Goal: Task Accomplishment & Management: Use online tool/utility

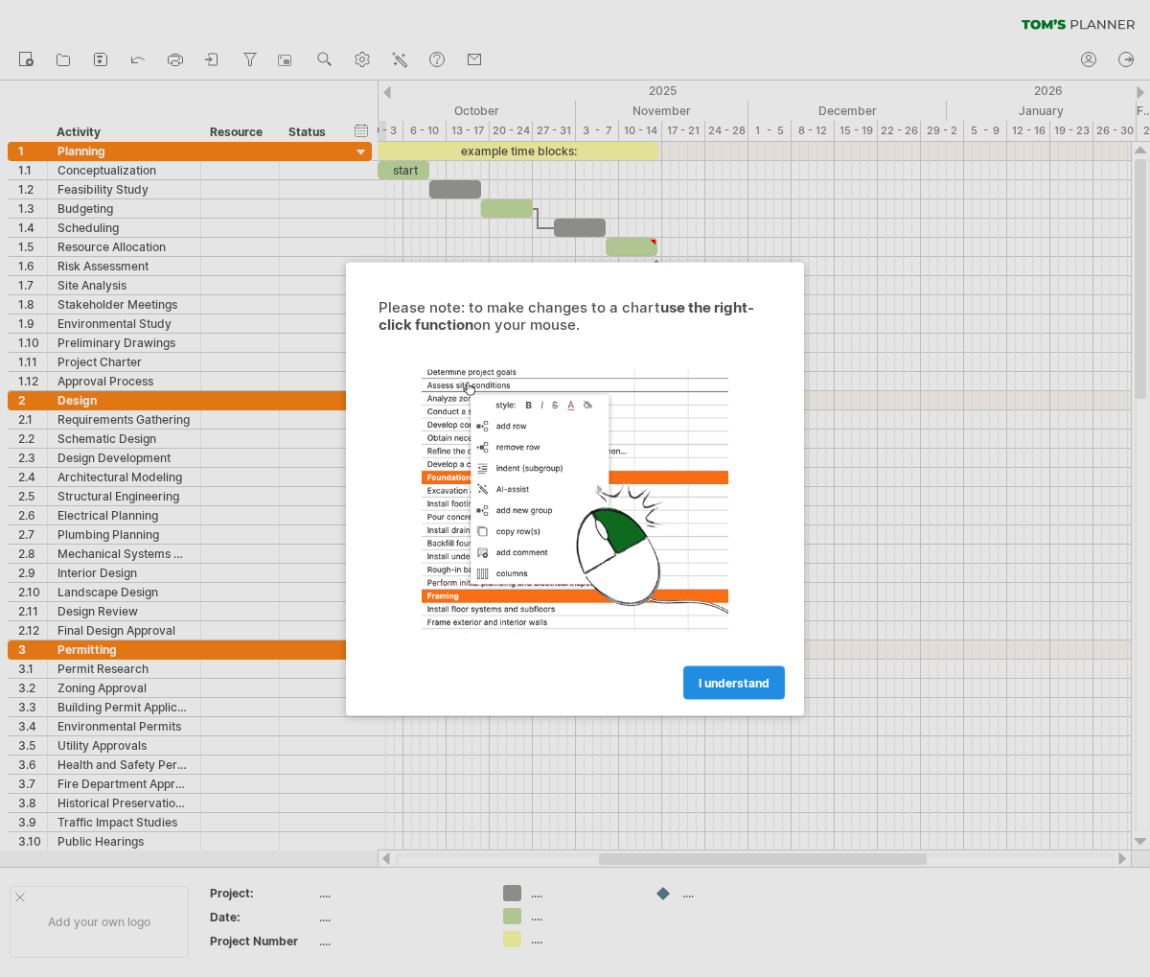
click at [719, 693] on link "I understand" at bounding box center [735, 682] width 102 height 34
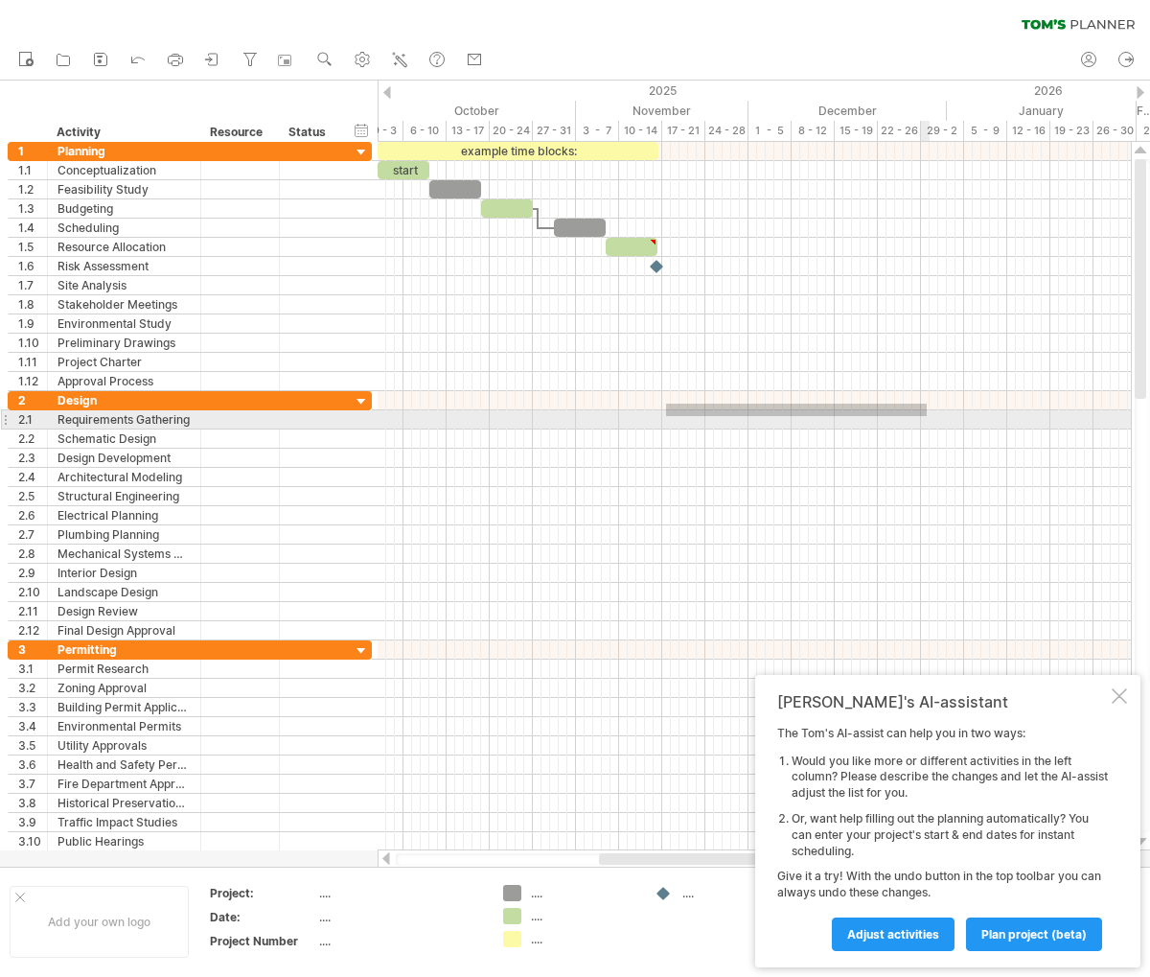
drag, startPoint x: 684, startPoint y: 408, endPoint x: 922, endPoint y: 422, distance: 239.1
click at [936, 416] on div at bounding box center [755, 515] width 754 height 249
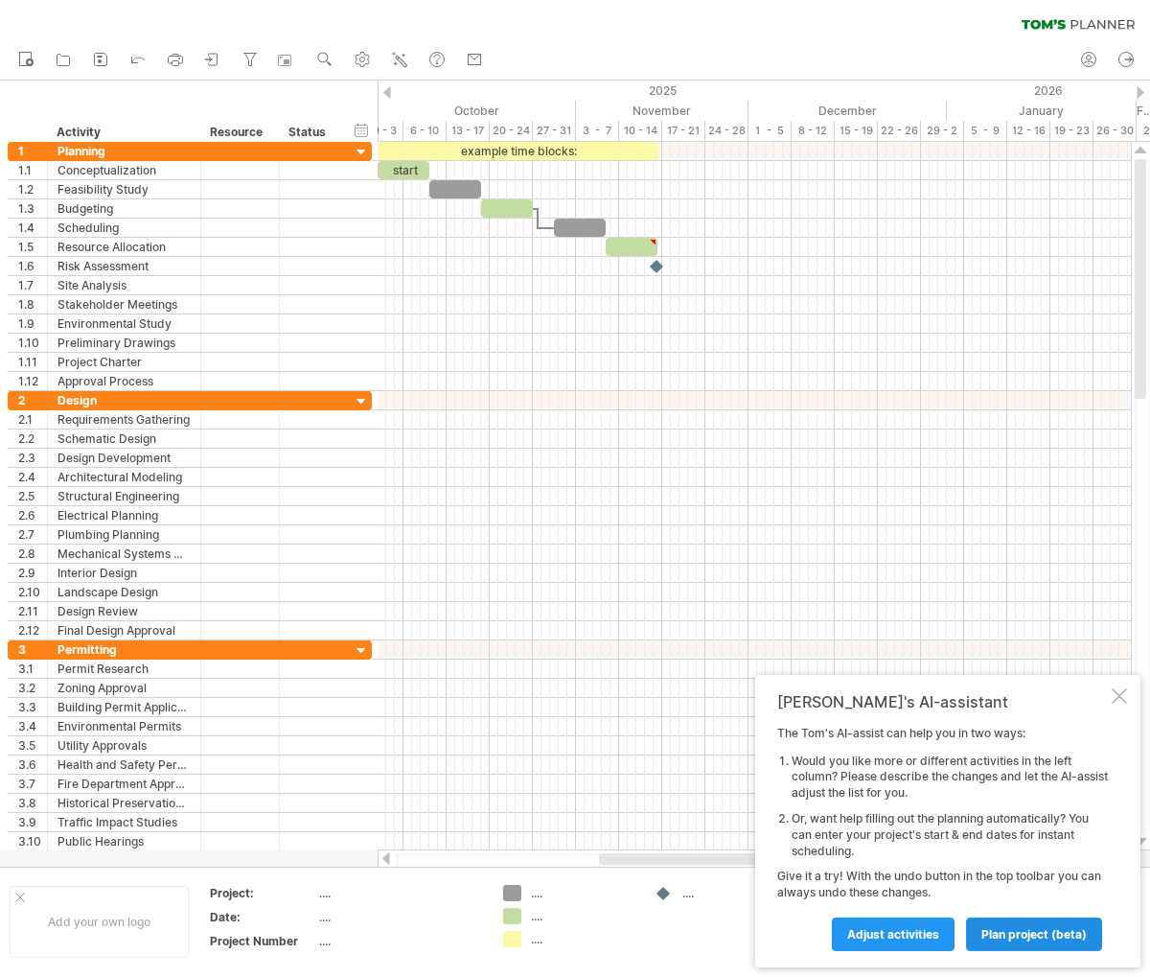
click at [1020, 940] on span "plan project (beta)" at bounding box center [1034, 934] width 105 height 14
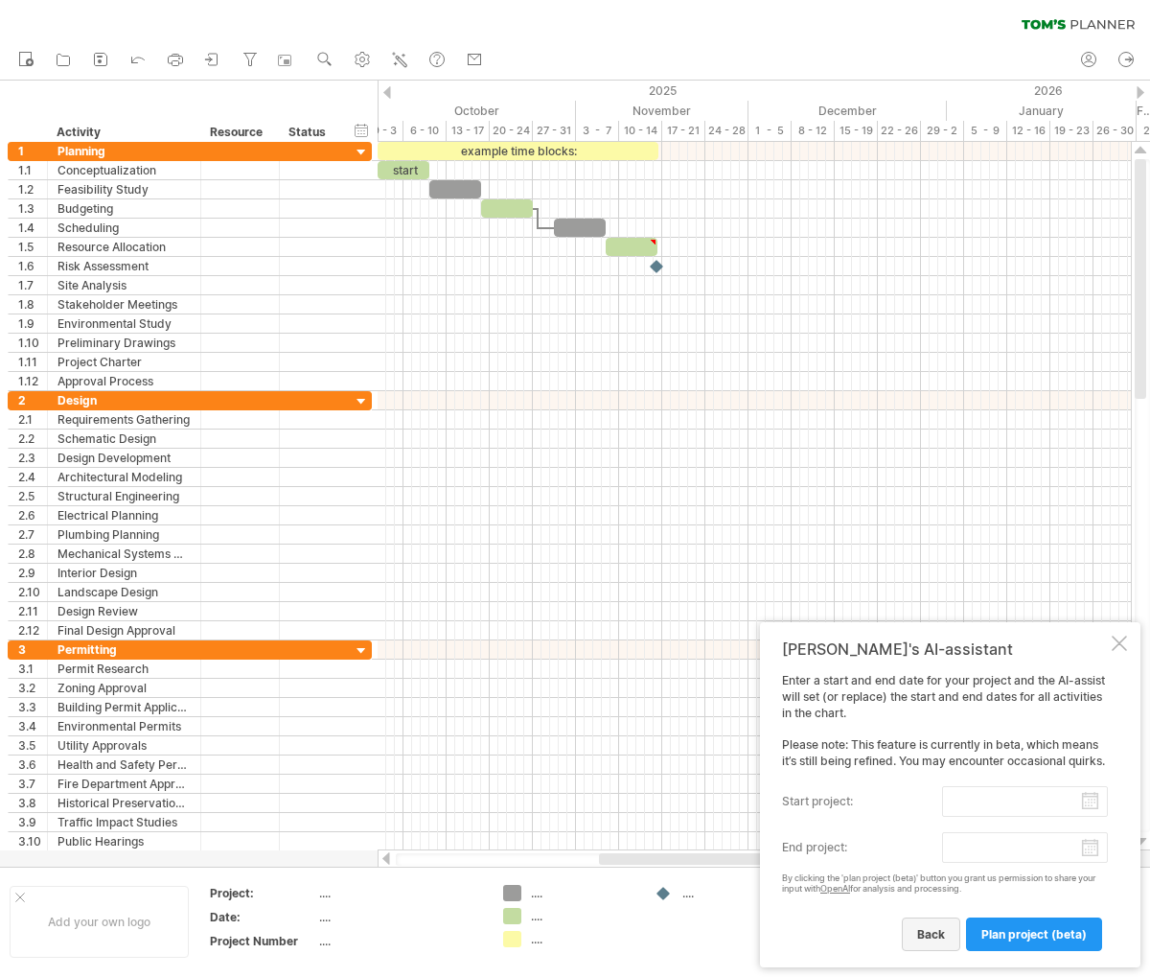
click at [940, 938] on span "back" at bounding box center [931, 934] width 28 height 14
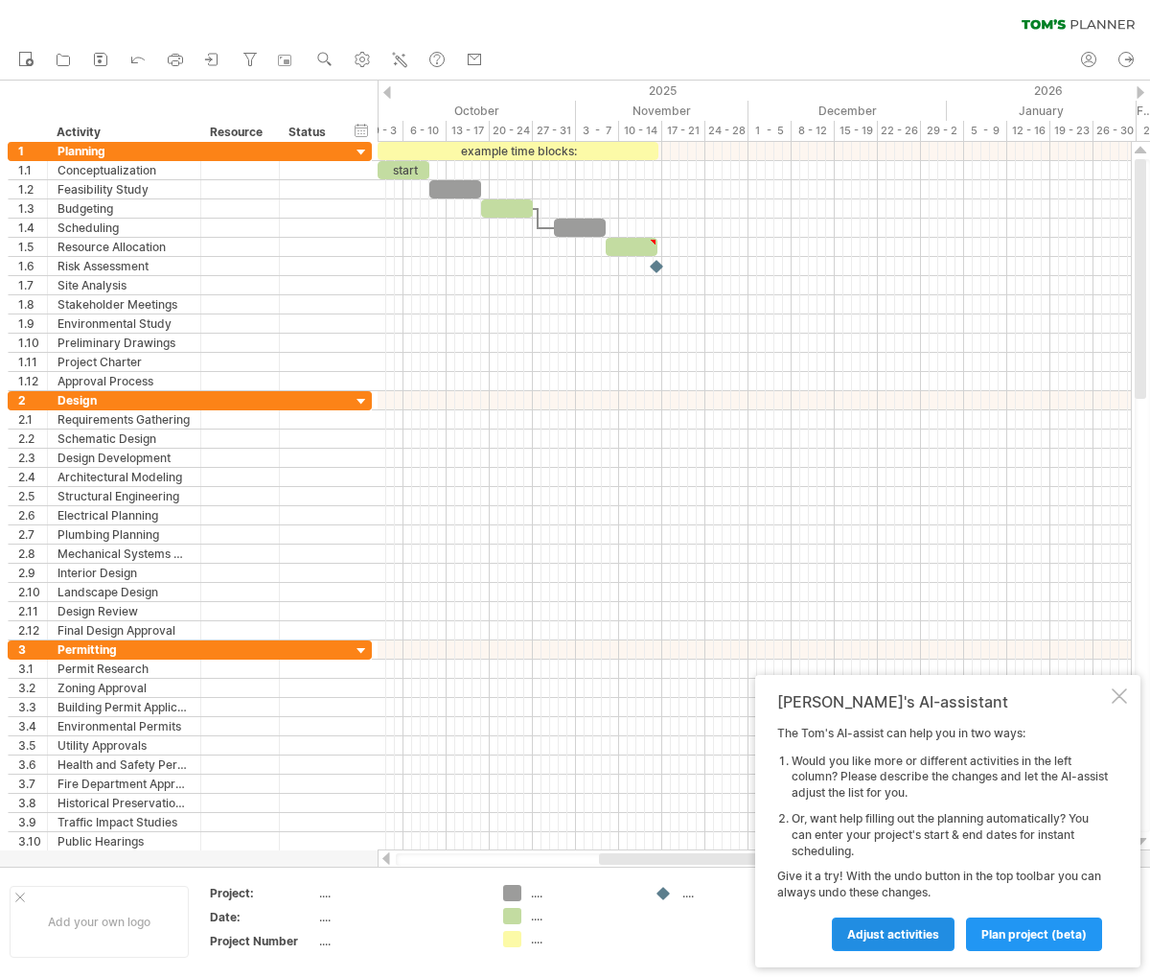
click at [882, 920] on link "Adjust activities" at bounding box center [893, 934] width 123 height 34
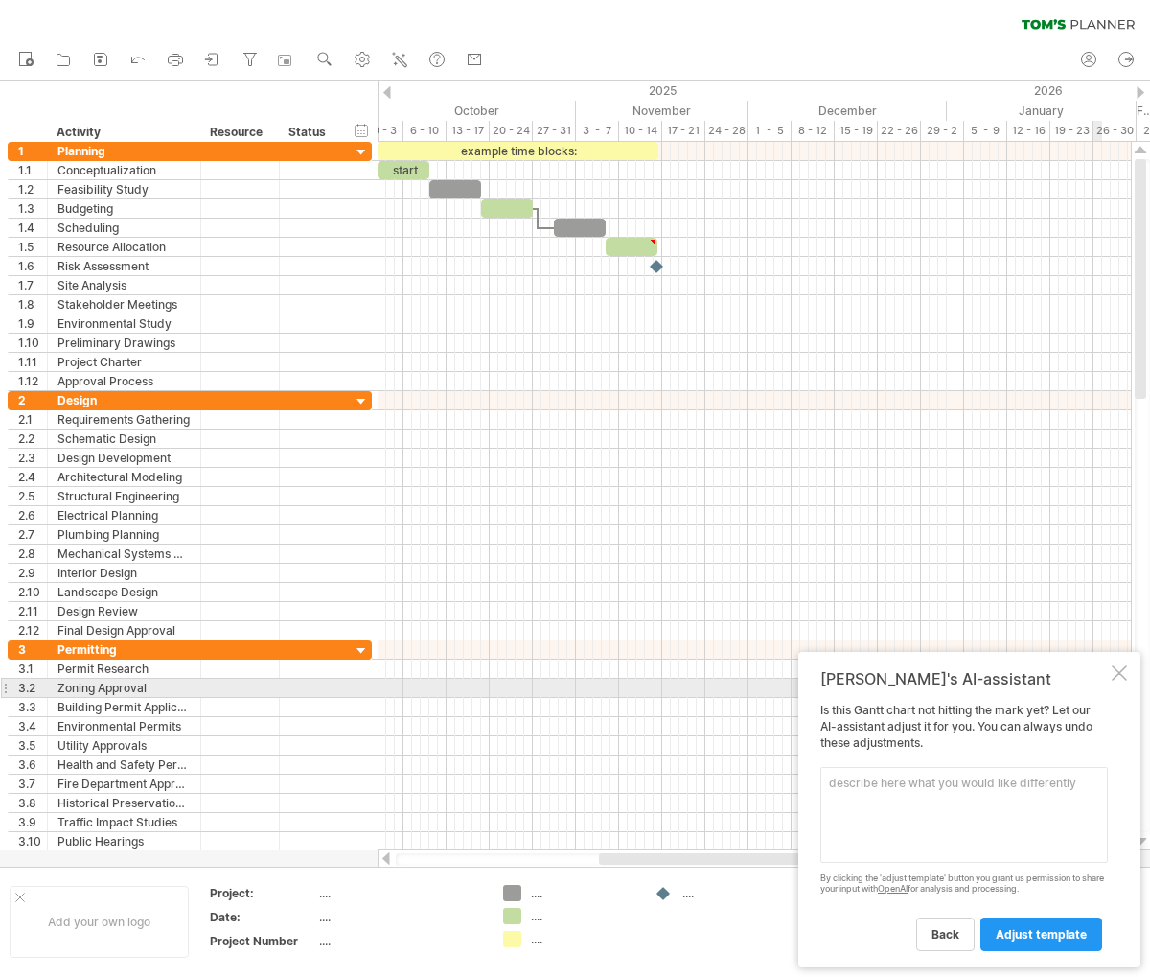
click at [1122, 682] on div "Tom's AI-assistant Is this Gantt chart not hitting the mark yet? Let our AI-ass…" at bounding box center [970, 809] width 342 height 315
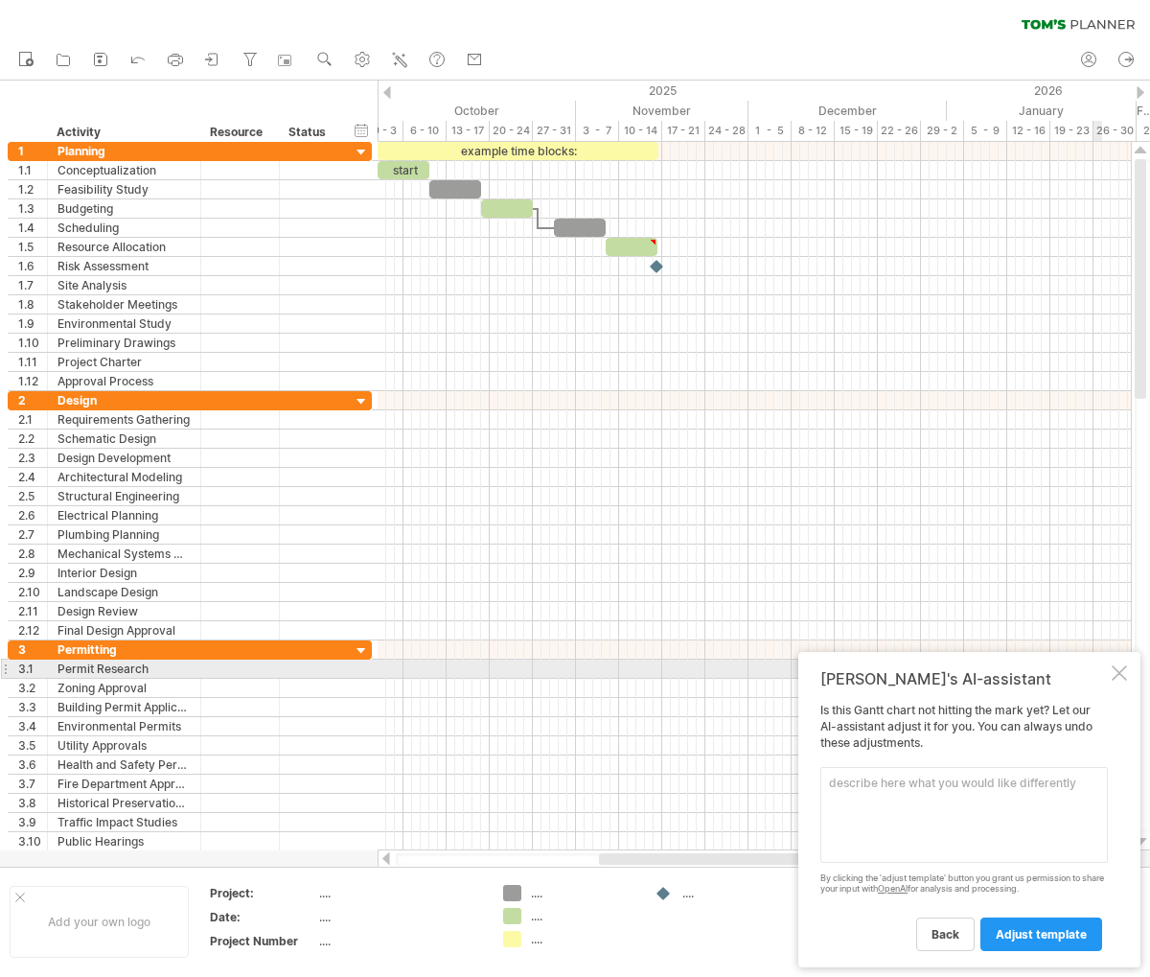
click at [1114, 674] on div at bounding box center [1119, 672] width 15 height 15
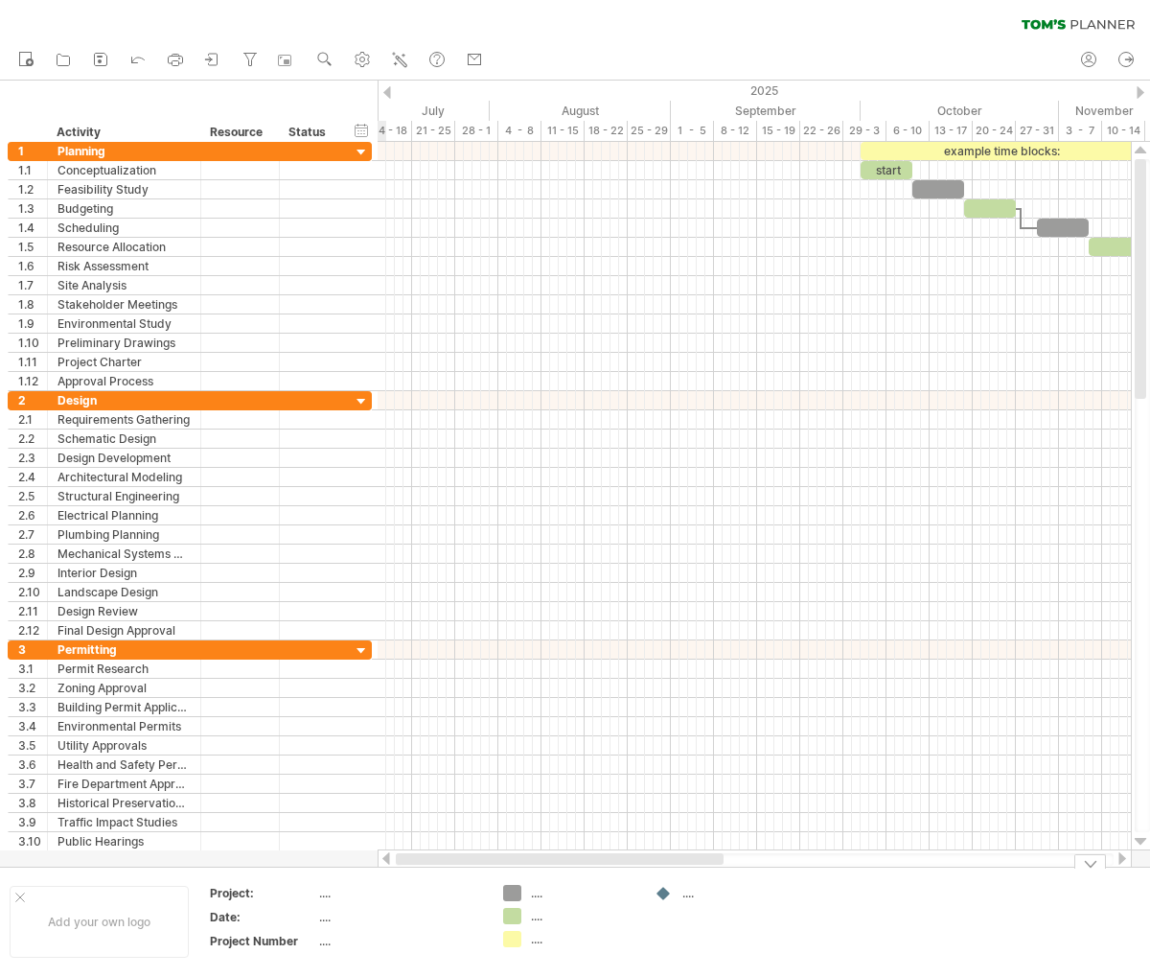
drag, startPoint x: 856, startPoint y: 860, endPoint x: 498, endPoint y: 860, distance: 358.5
click at [498, 860] on div at bounding box center [560, 859] width 328 height 12
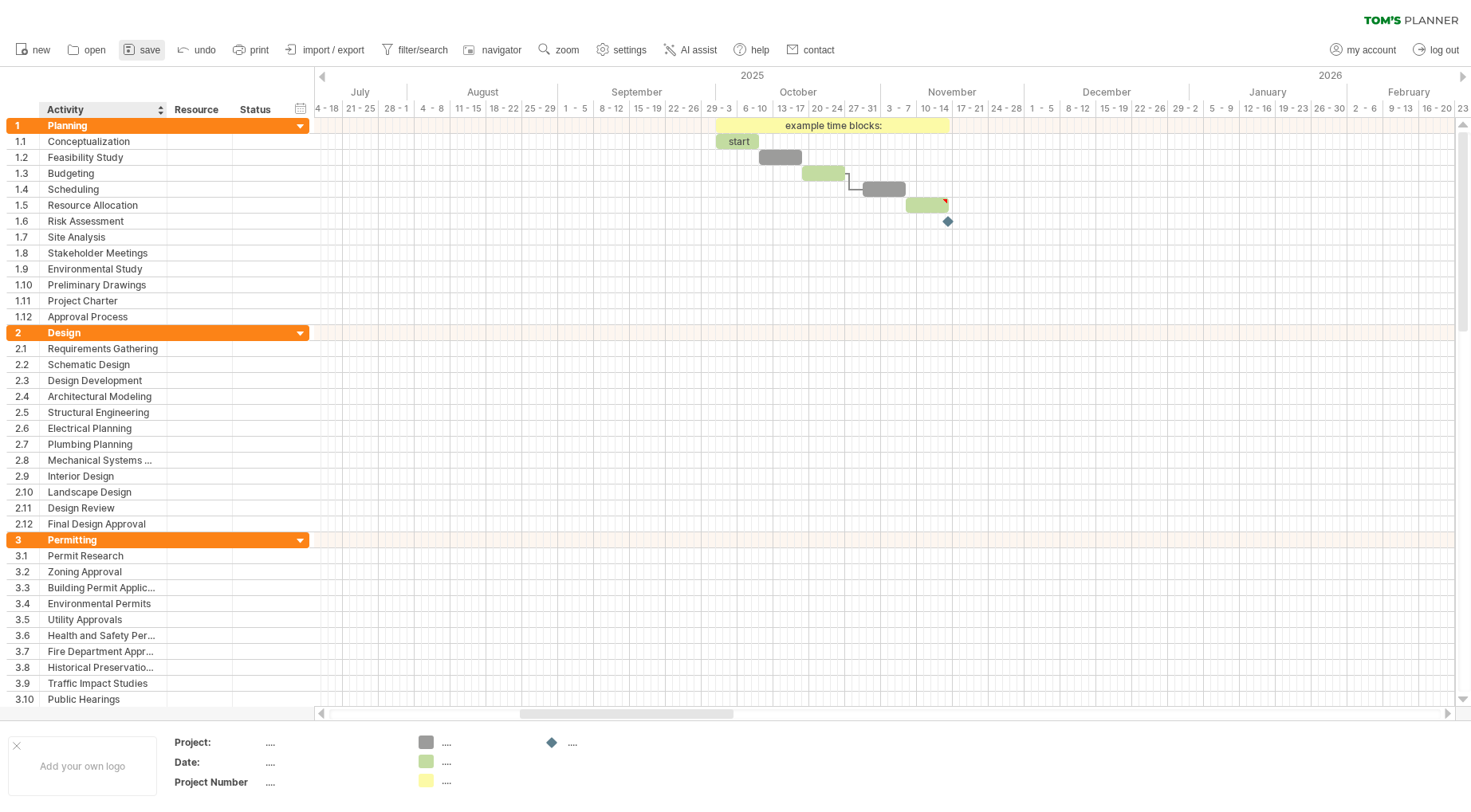
click at [156, 57] on link "save" at bounding box center [142, 50] width 47 height 21
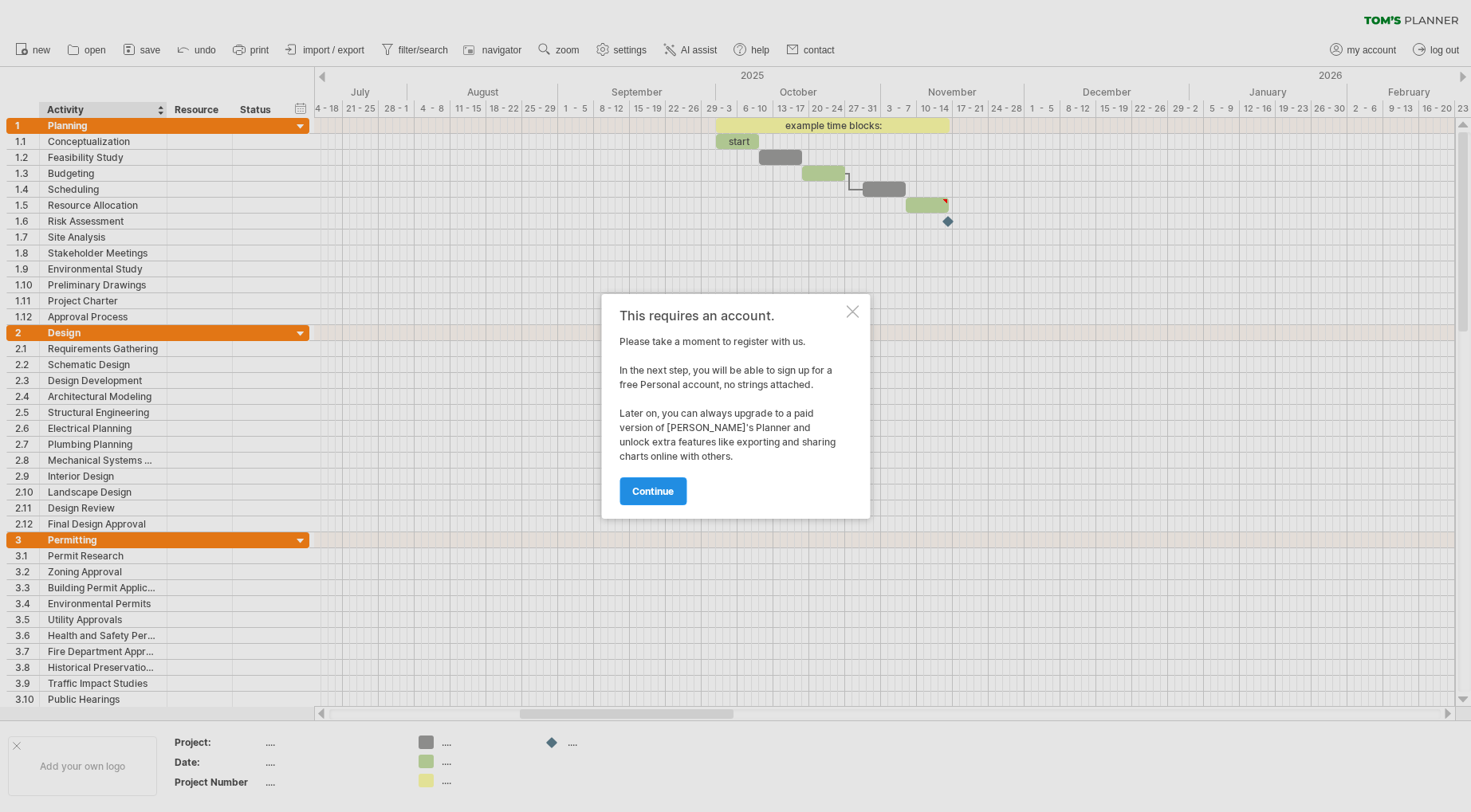
click at [656, 500] on link "continue" at bounding box center [653, 491] width 67 height 28
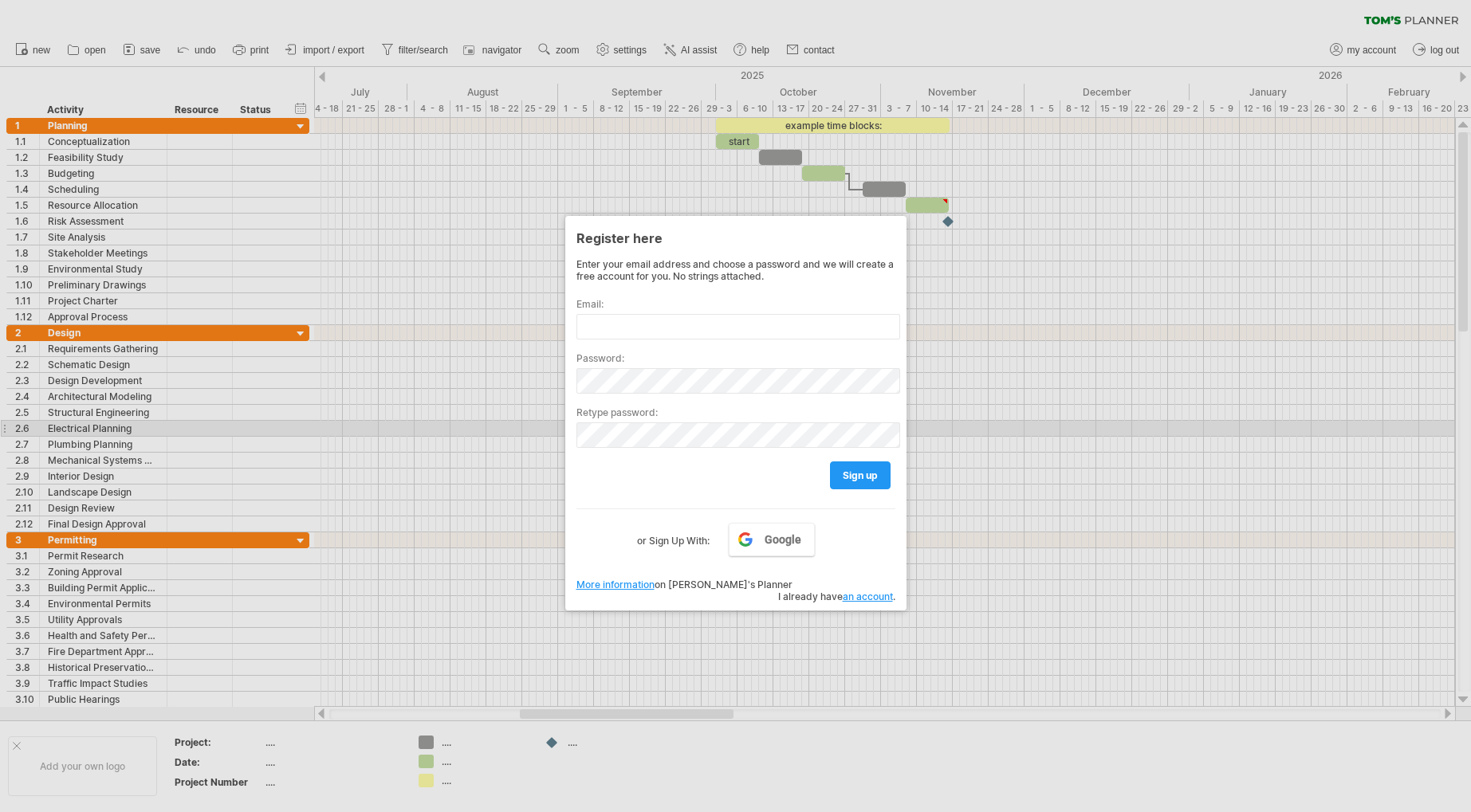
click at [953, 434] on div at bounding box center [735, 406] width 1471 height 812
click at [105, 51] on div at bounding box center [735, 406] width 1471 height 812
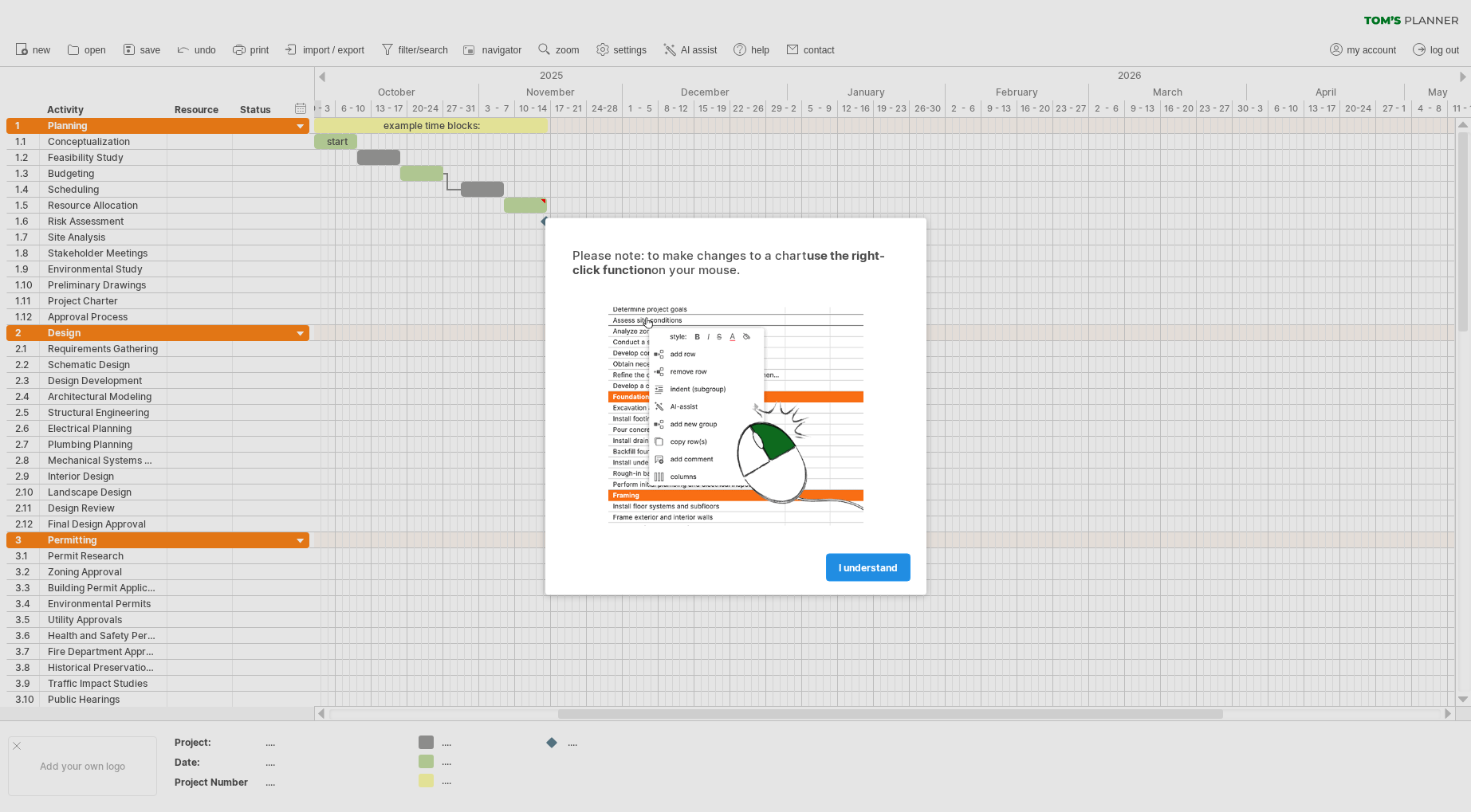
click at [844, 560] on link "I understand" at bounding box center [868, 567] width 85 height 28
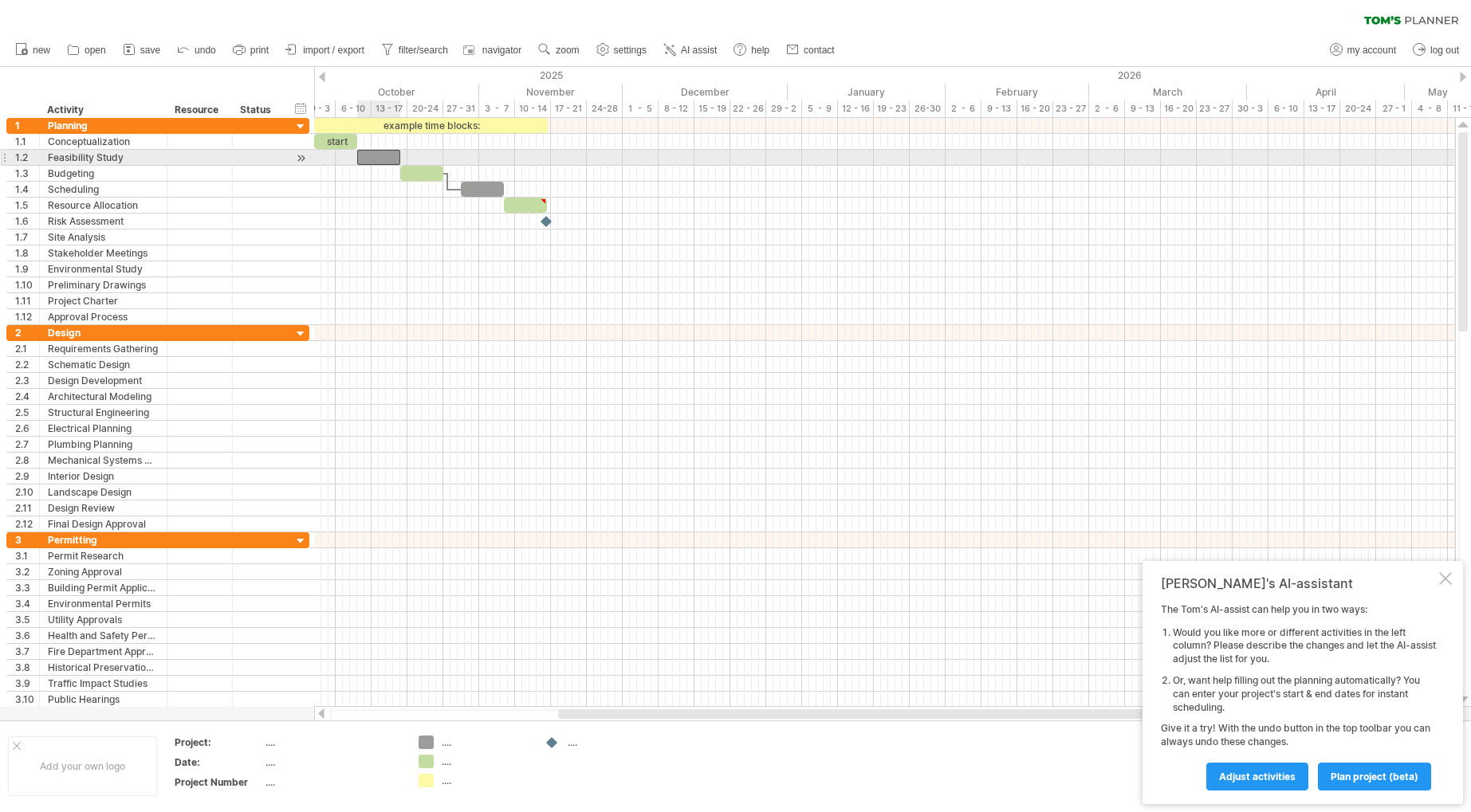
click at [376, 153] on div at bounding box center [378, 157] width 43 height 15
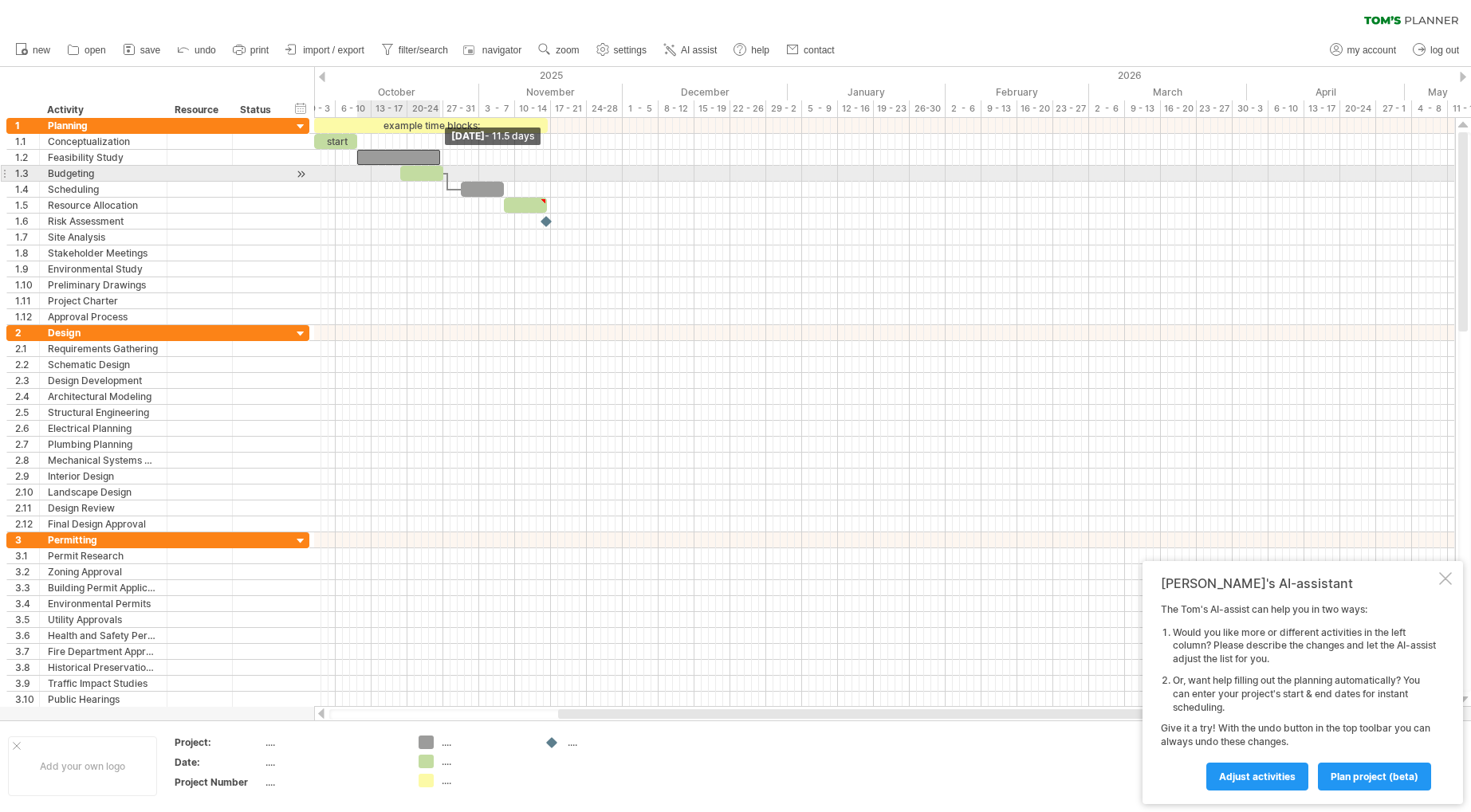
drag, startPoint x: 402, startPoint y: 155, endPoint x: 442, endPoint y: 179, distance: 46.6
click at [407, 179] on div "example time blocks: start" at bounding box center [407, 221] width 0 height 207
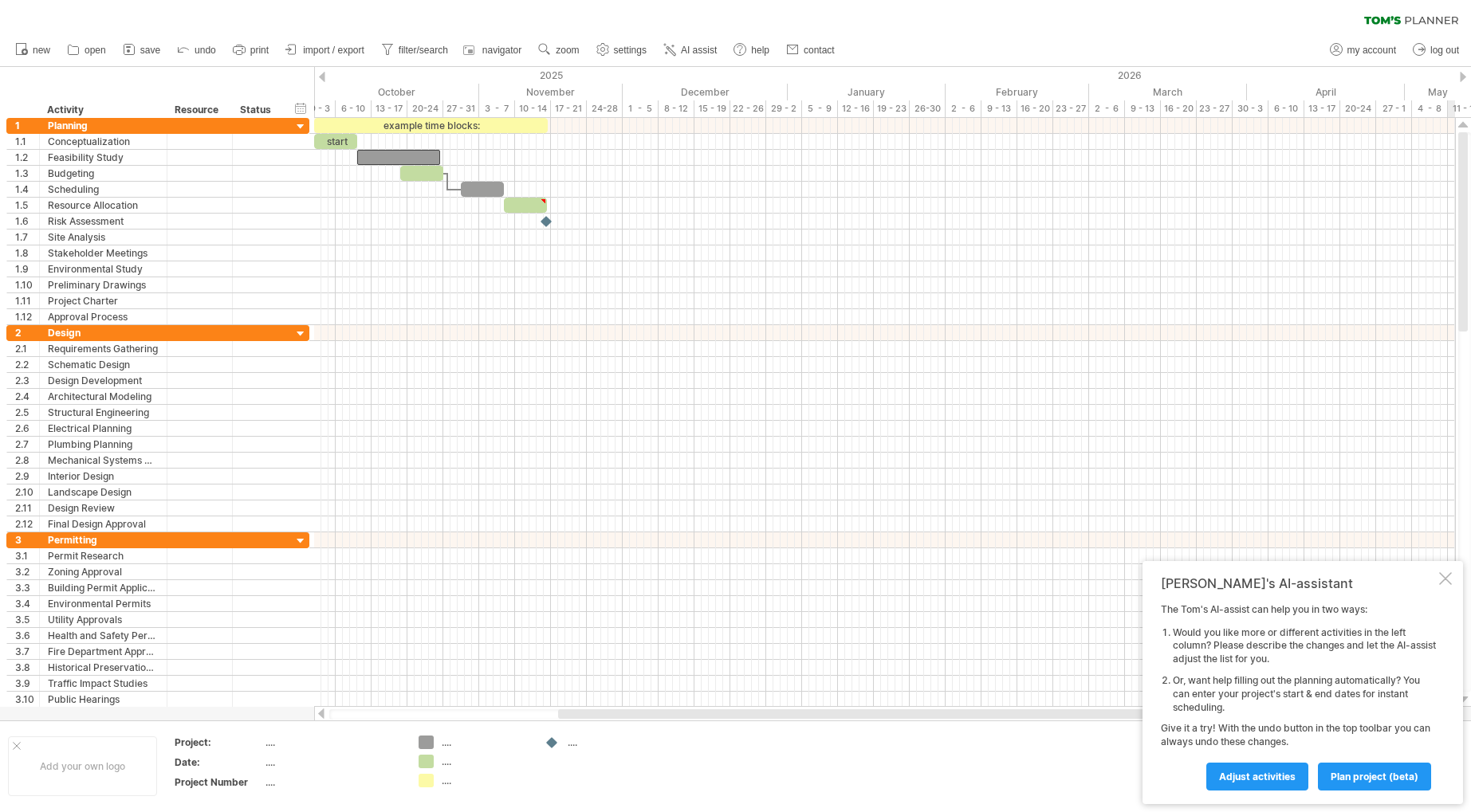
drag, startPoint x: 1462, startPoint y: 244, endPoint x: 1594, endPoint y: 169, distance: 151.8
click at [1470, 169] on html "progress(100%) Trying to reach [DOMAIN_NAME] Connected again... 0% clear filter…" at bounding box center [735, 407] width 1471 height 815
